Goal: Use online tool/utility

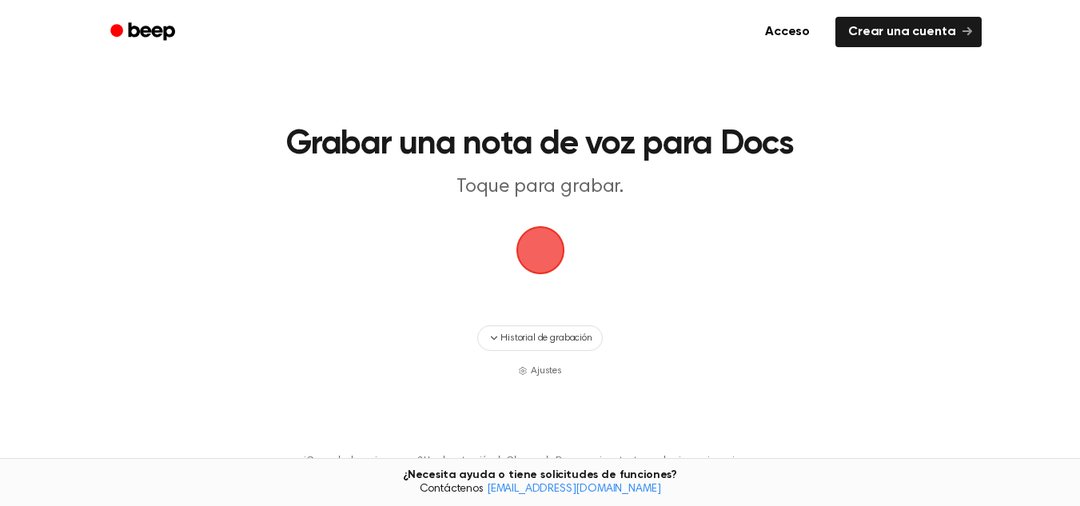
click at [533, 267] on span "button" at bounding box center [540, 250] width 45 height 45
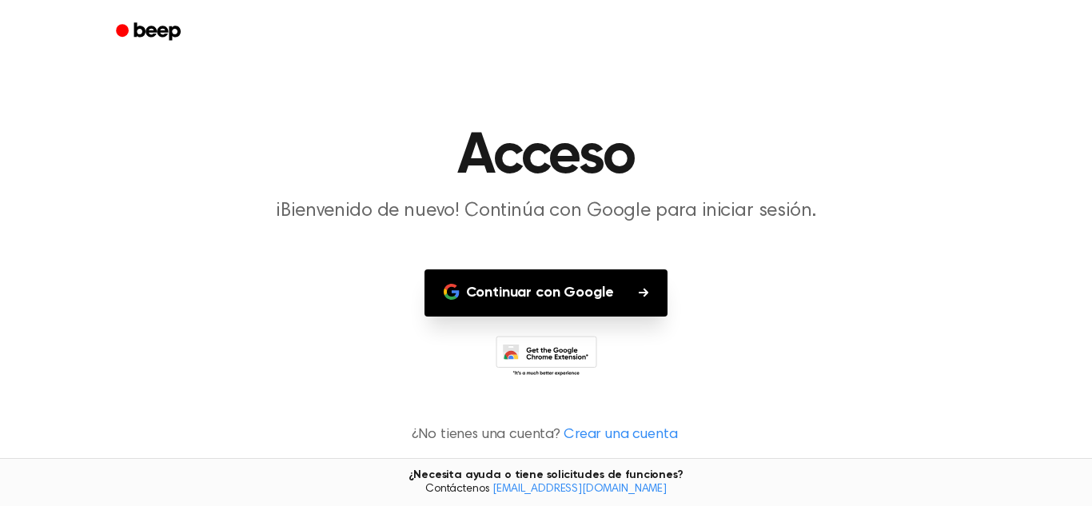
click at [574, 294] on font "Continuar con Google" at bounding box center [540, 292] width 148 height 14
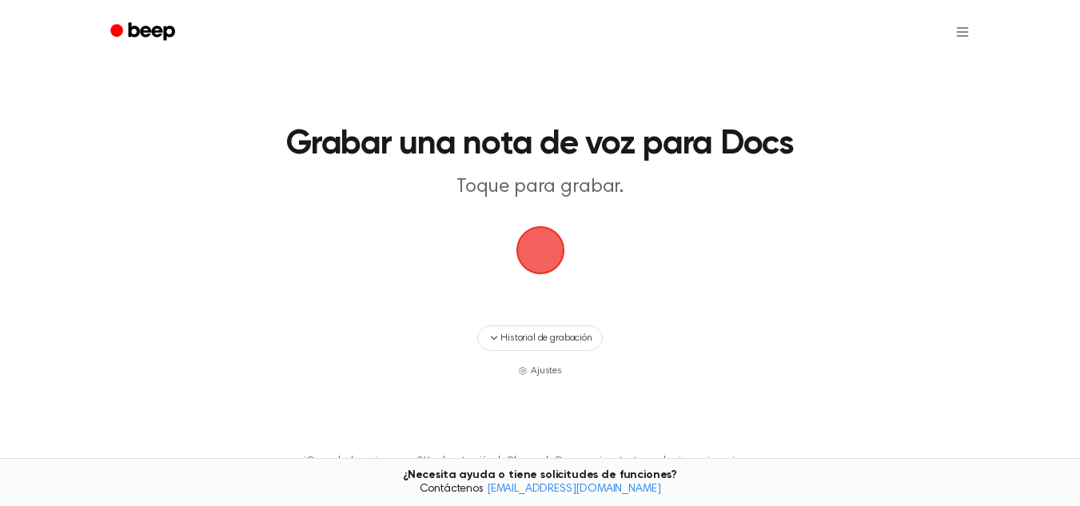
click at [528, 261] on span "button" at bounding box center [540, 250] width 45 height 45
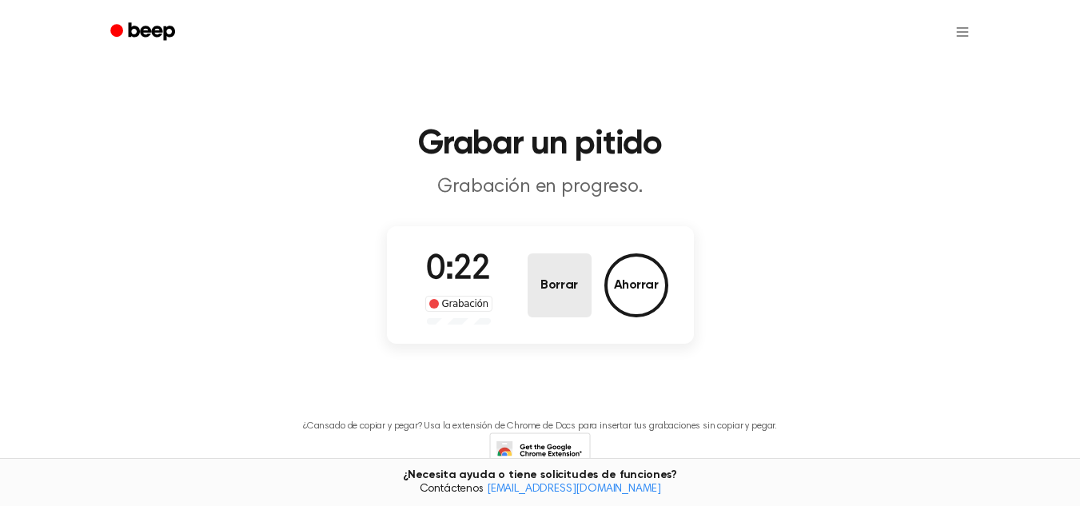
click at [552, 276] on button "Borrar" at bounding box center [560, 285] width 64 height 64
